Goal: Check status: Check status

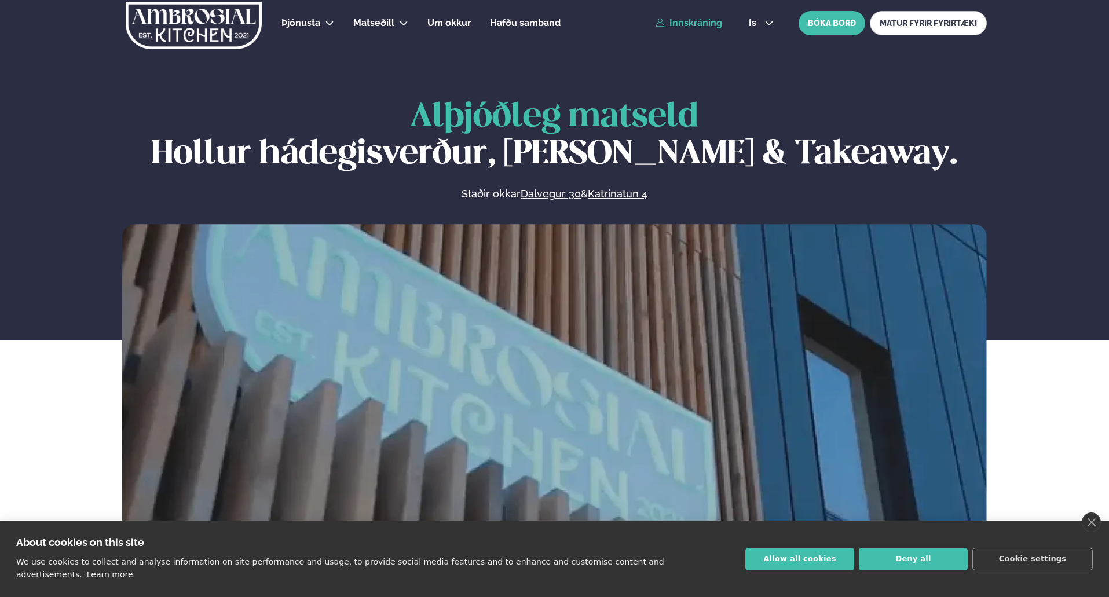
click at [692, 21] on link "Innskráning" at bounding box center [689, 23] width 67 height 10
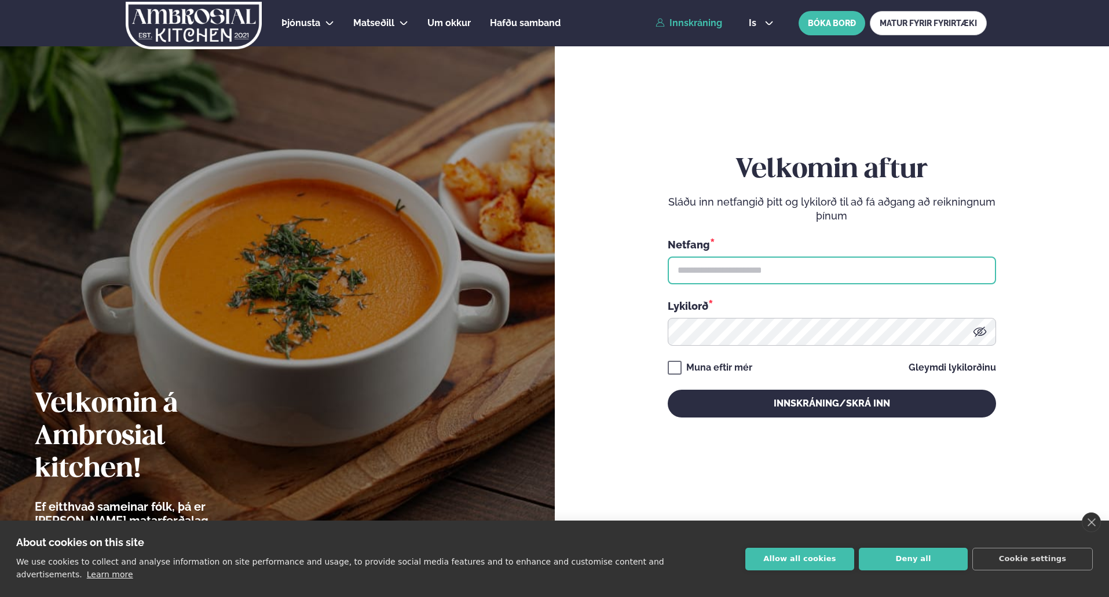
click at [736, 267] on input "text" at bounding box center [832, 271] width 328 height 28
type input "**********"
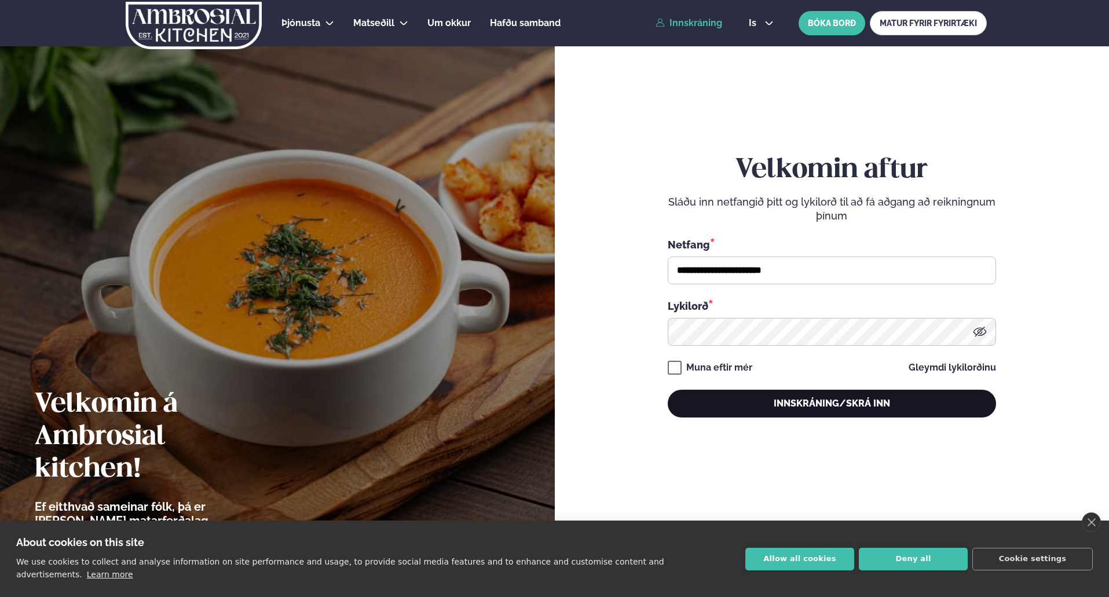
click at [790, 414] on button "Innskráning/Skrá inn" at bounding box center [832, 404] width 328 height 28
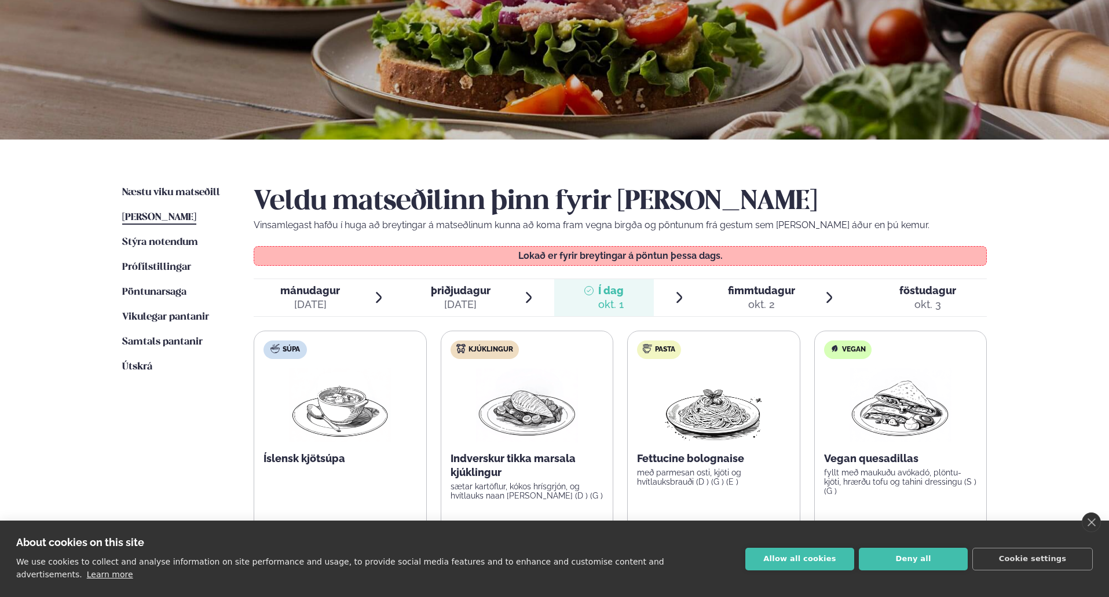
scroll to position [174, 0]
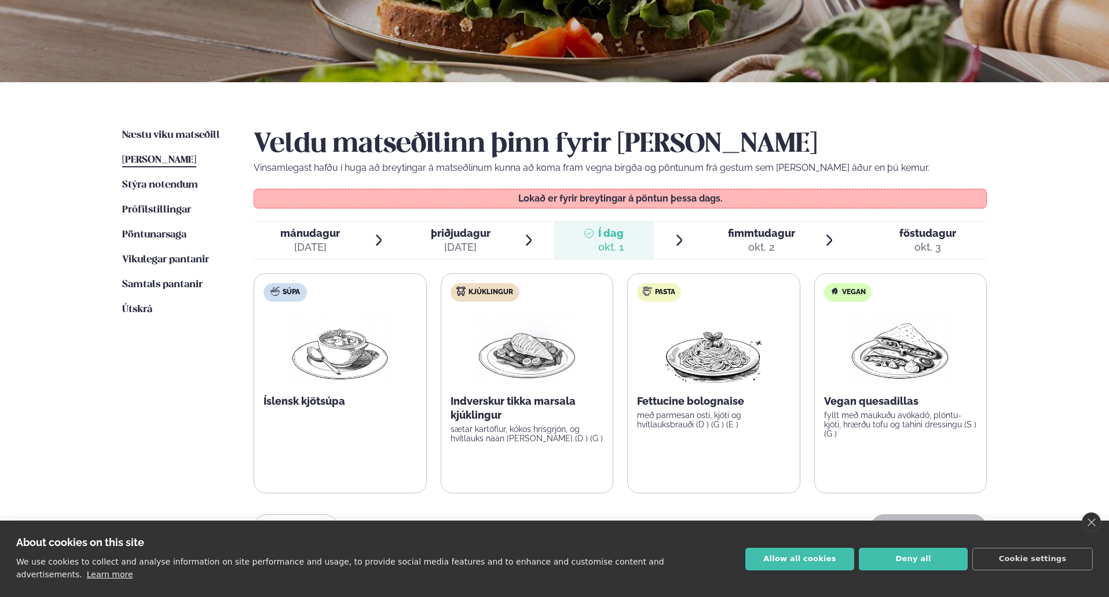
click at [166, 294] on ul "Næstu [PERSON_NAME] matseðill Næsta vika [PERSON_NAME] matseðill Þessa [PERSON_…" at bounding box center [176, 345] width 108 height 432
click at [167, 287] on span "Samtals pantanir" at bounding box center [162, 285] width 81 height 10
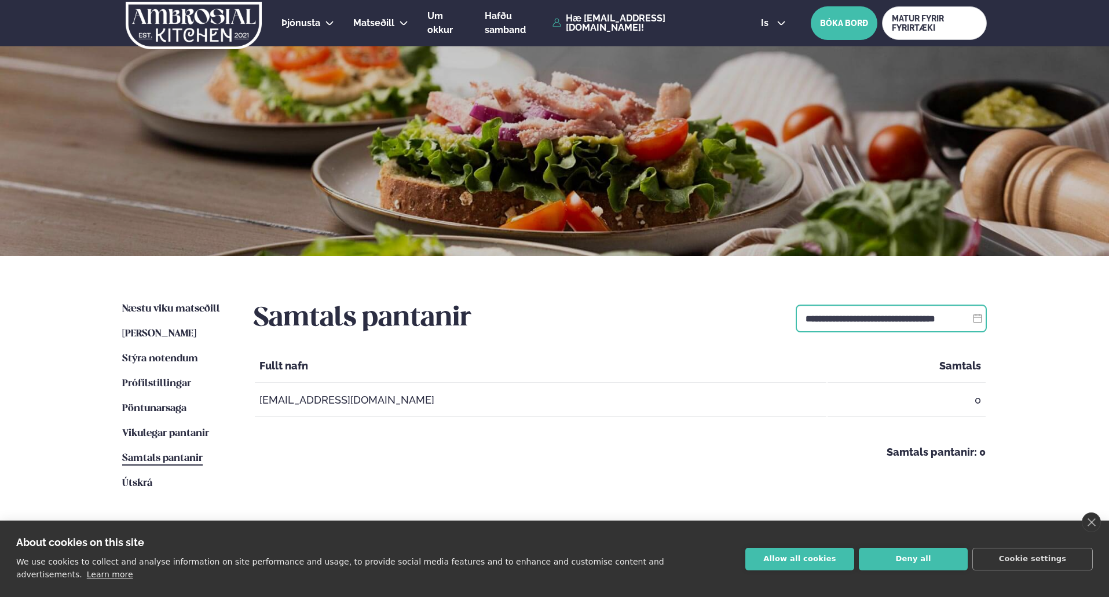
click at [842, 323] on input "**********" at bounding box center [891, 319] width 191 height 28
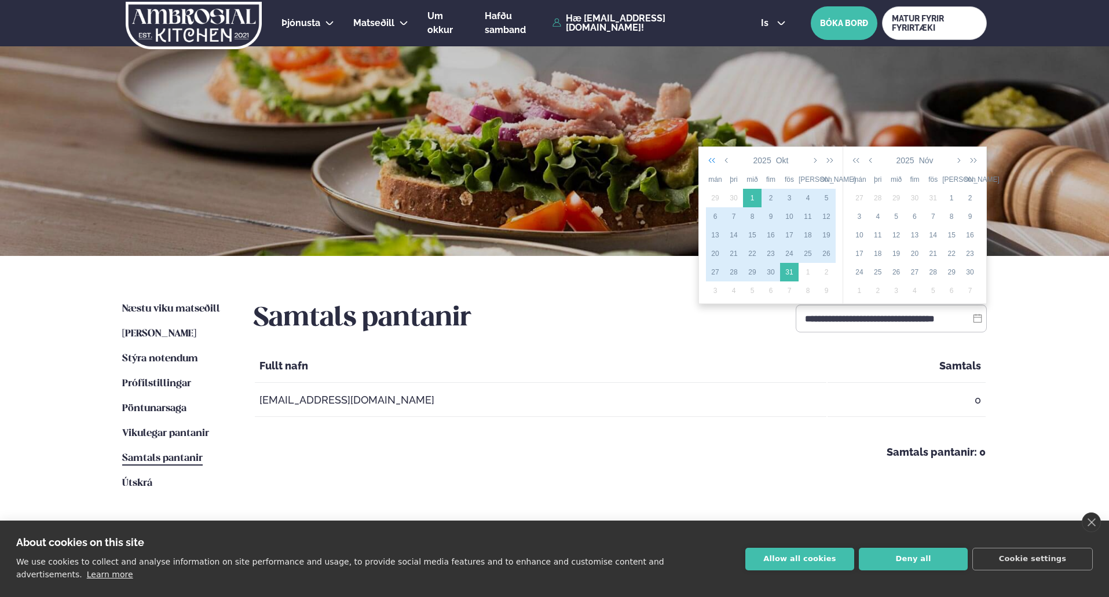
click at [714, 158] on icon "button" at bounding box center [714, 160] width 12 height 9
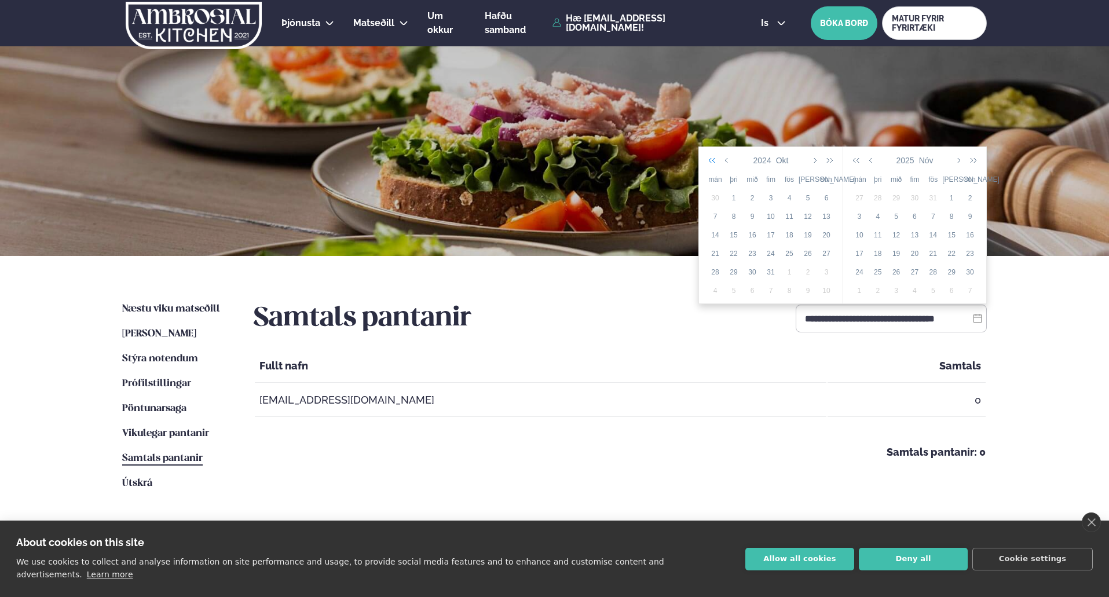
click at [714, 158] on icon "button" at bounding box center [714, 160] width 12 height 9
click at [832, 159] on icon "button" at bounding box center [828, 160] width 12 height 9
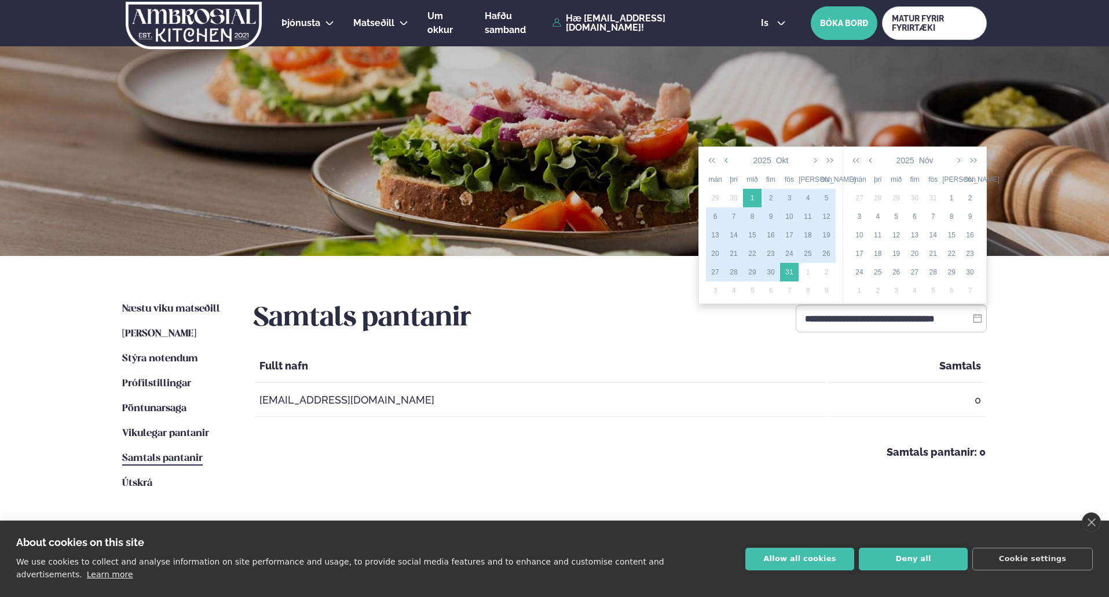
click at [728, 160] on icon "button" at bounding box center [728, 160] width 6 height 9
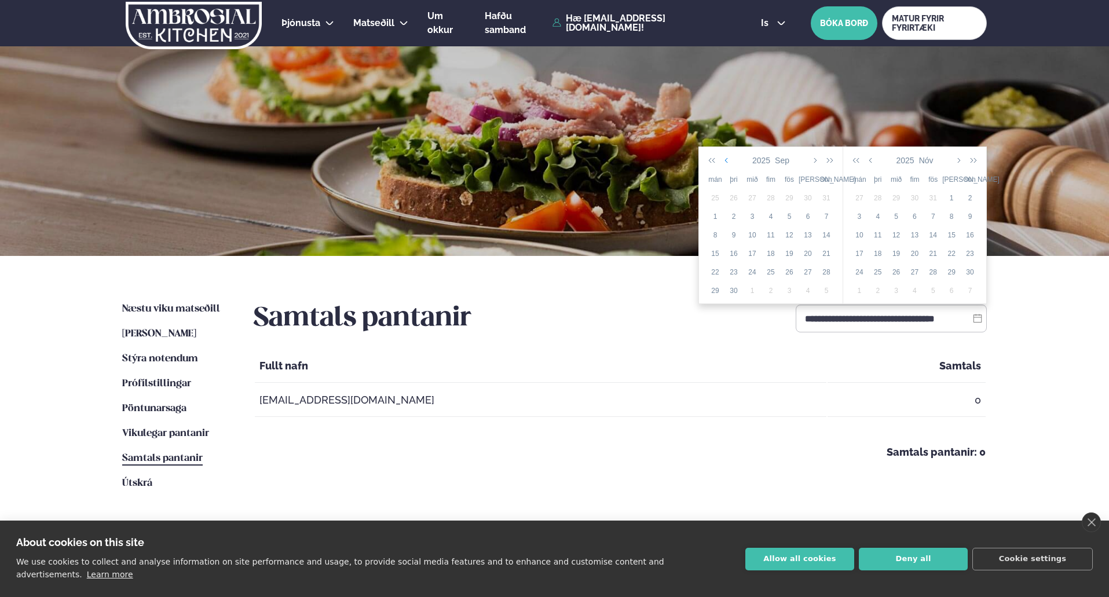
click at [728, 160] on icon "button" at bounding box center [728, 160] width 6 height 9
click at [770, 253] on div "21" at bounding box center [771, 253] width 19 height 10
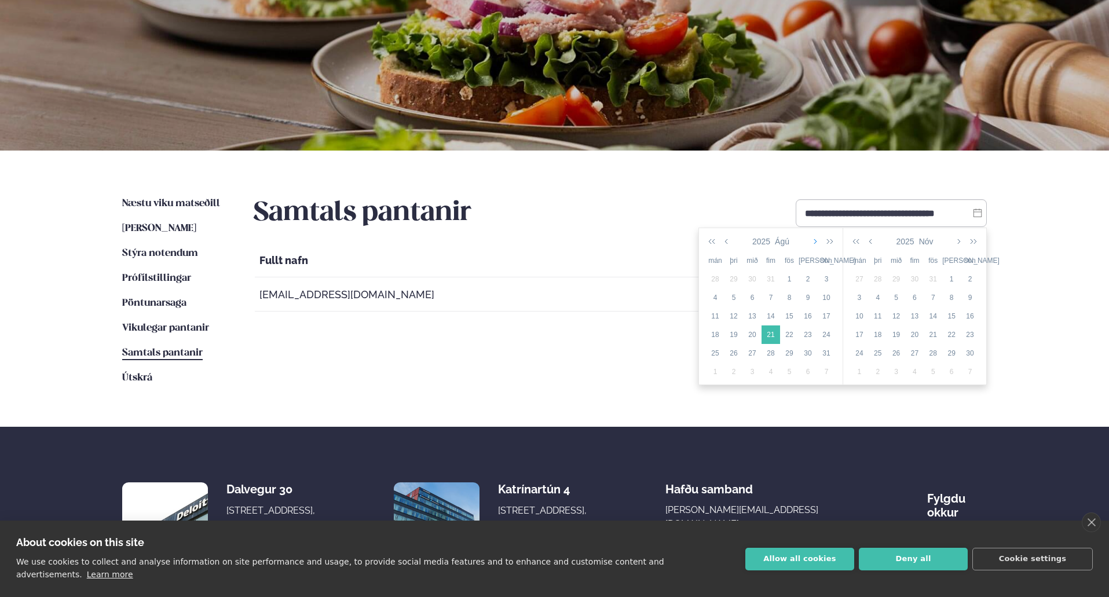
scroll to position [116, 0]
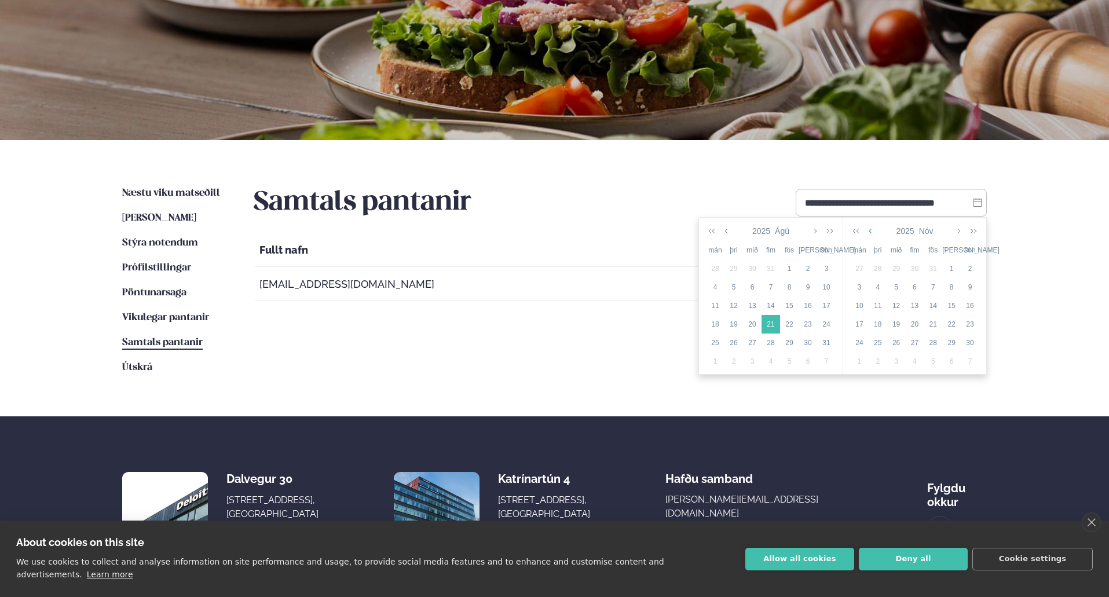
click at [872, 228] on icon "button" at bounding box center [872, 230] width 6 height 9
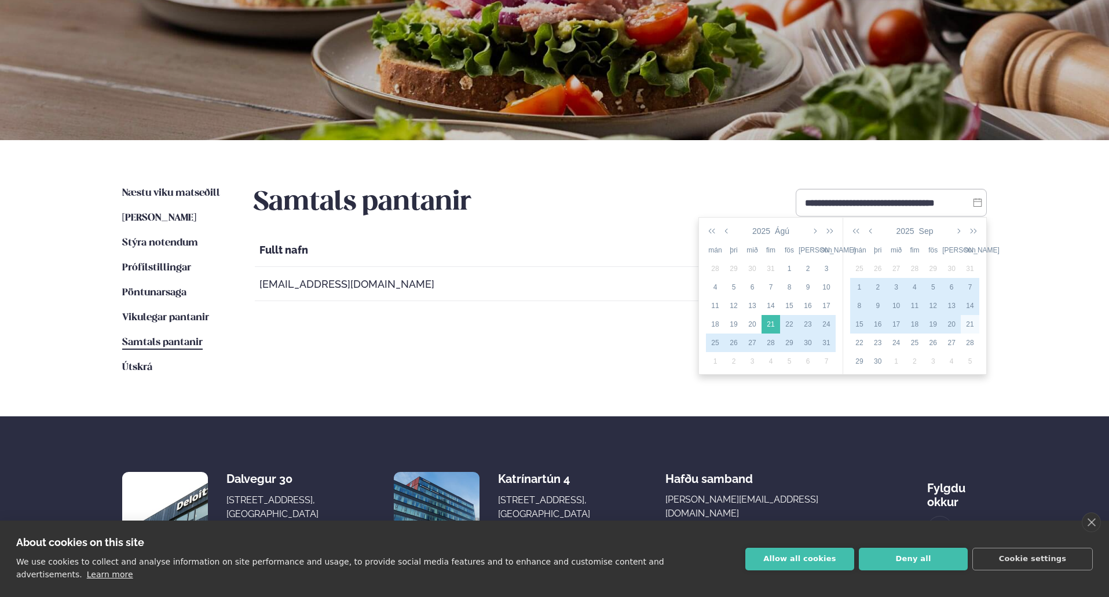
click at [969, 324] on div "21" at bounding box center [970, 324] width 19 height 10
type input "**********"
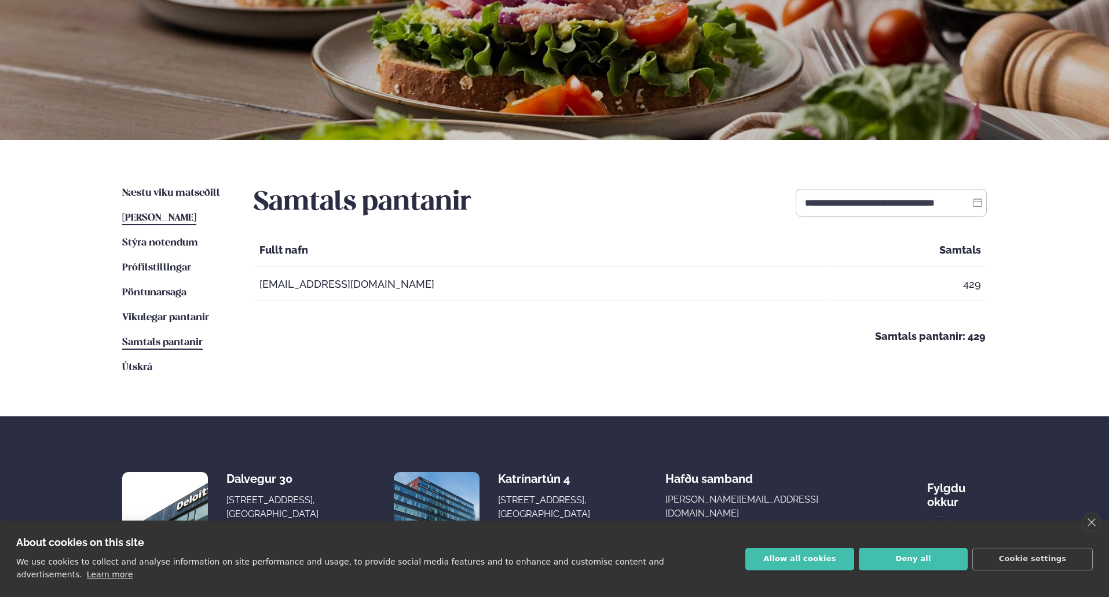
click at [194, 213] on span "[PERSON_NAME]" at bounding box center [159, 218] width 74 height 10
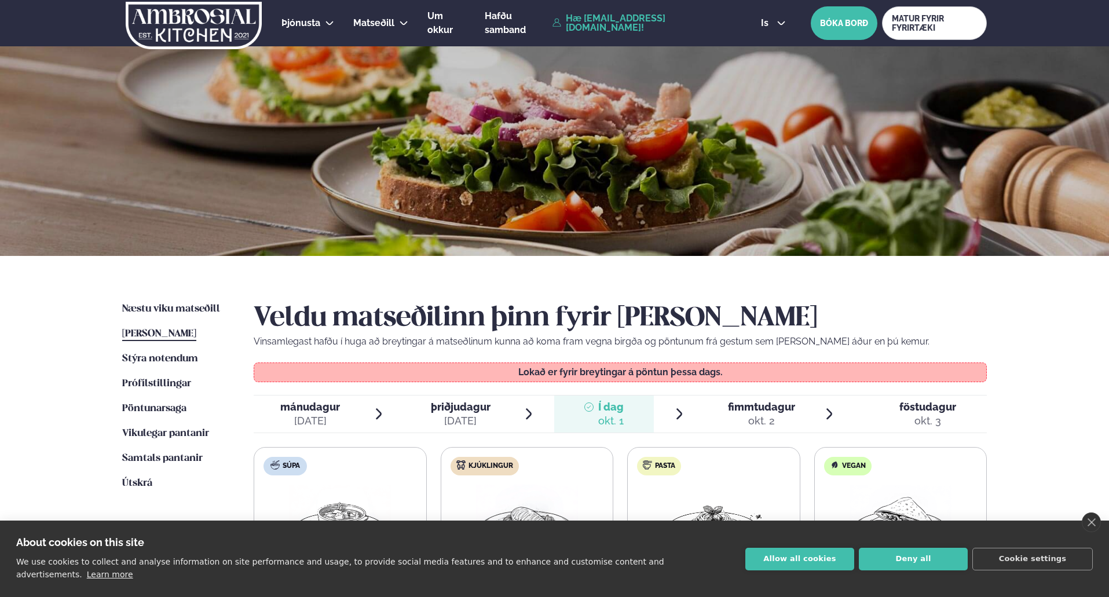
scroll to position [232, 0]
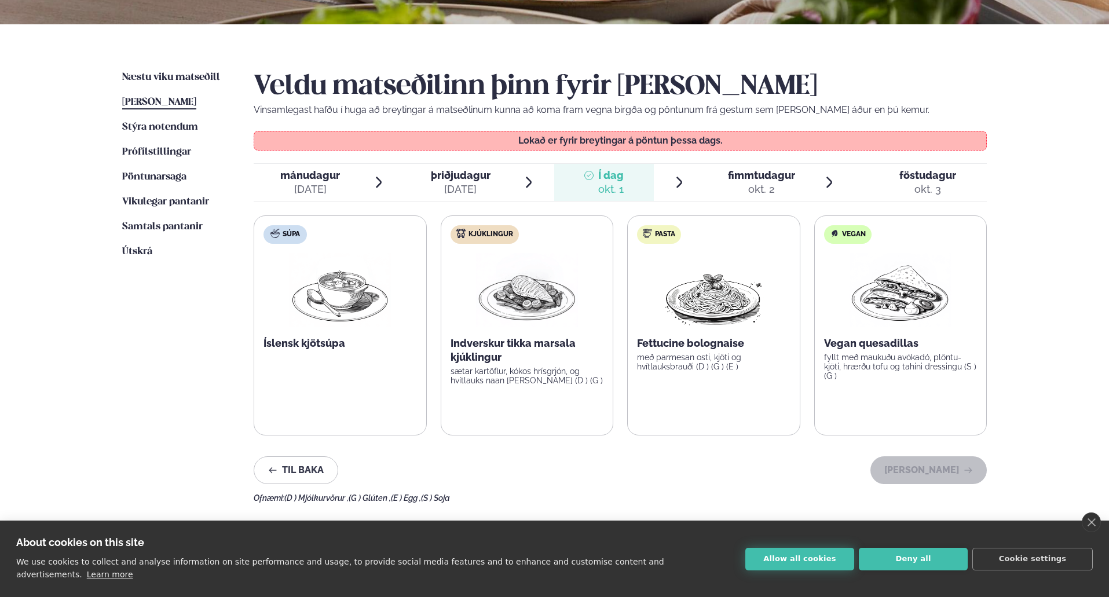
click at [817, 569] on button "Allow all cookies" at bounding box center [799, 559] width 109 height 23
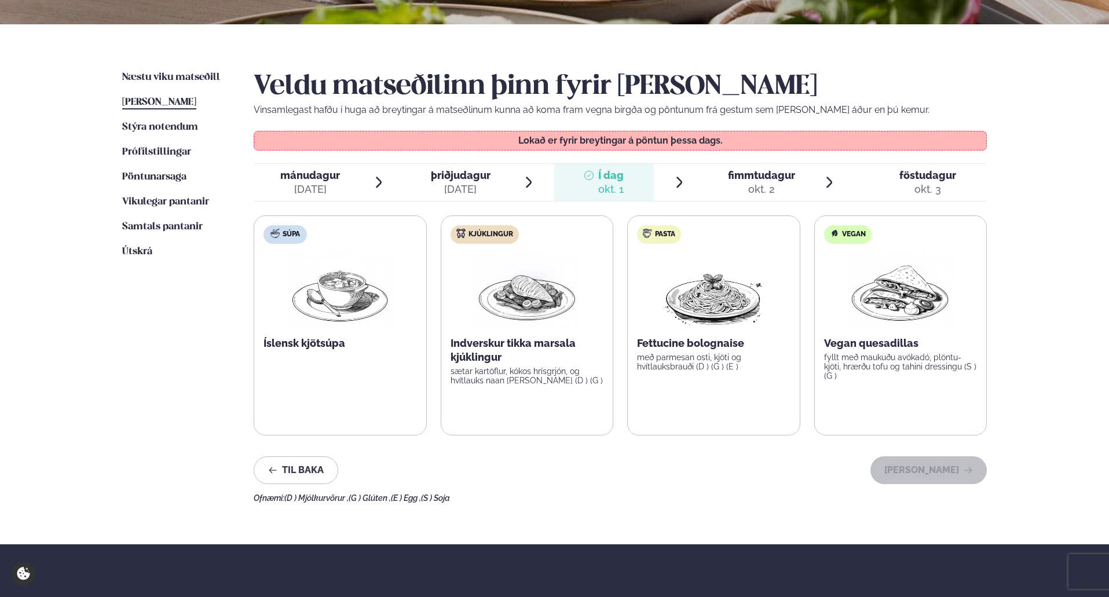
click at [748, 182] on div "okt. 2" at bounding box center [761, 189] width 67 height 14
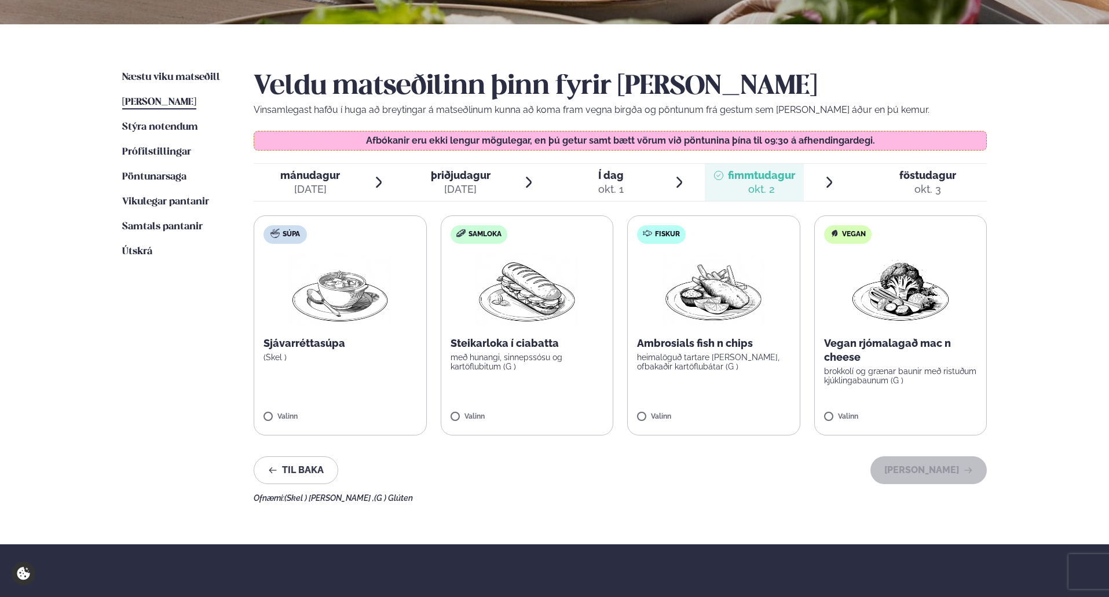
click at [608, 181] on span "Í dag" at bounding box center [610, 176] width 25 height 14
